Goal: Information Seeking & Learning: Compare options

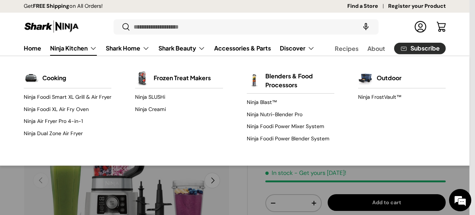
click at [63, 49] on link "Ninja Kitchen" at bounding box center [73, 48] width 47 height 15
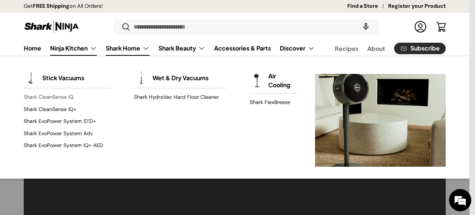
click at [48, 95] on link "Shark CleanSense IQ" at bounding box center [67, 97] width 86 height 12
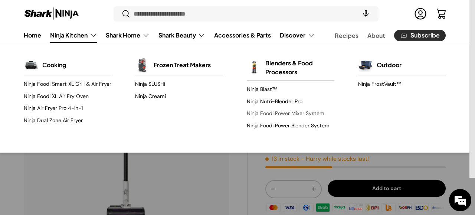
click at [284, 114] on link "Ninja Foodi Power Mixer System" at bounding box center [291, 114] width 88 height 12
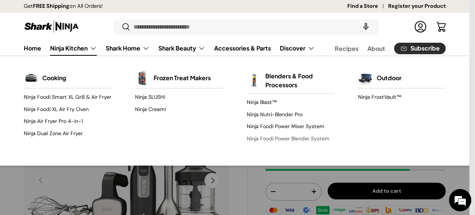
click at [267, 135] on link "Ninja Foodi Power Blender System" at bounding box center [291, 139] width 88 height 12
